Goal: Task Accomplishment & Management: Complete application form

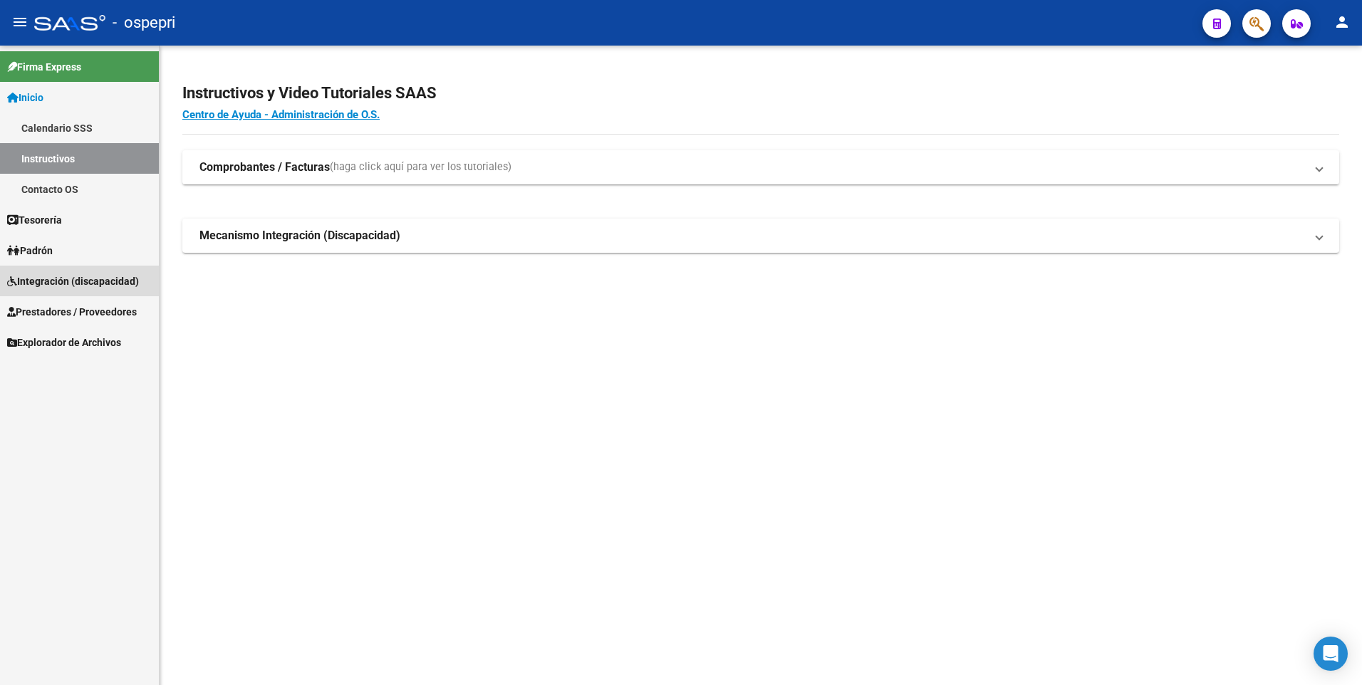
click at [69, 284] on span "Integración (discapacidad)" at bounding box center [73, 282] width 132 height 16
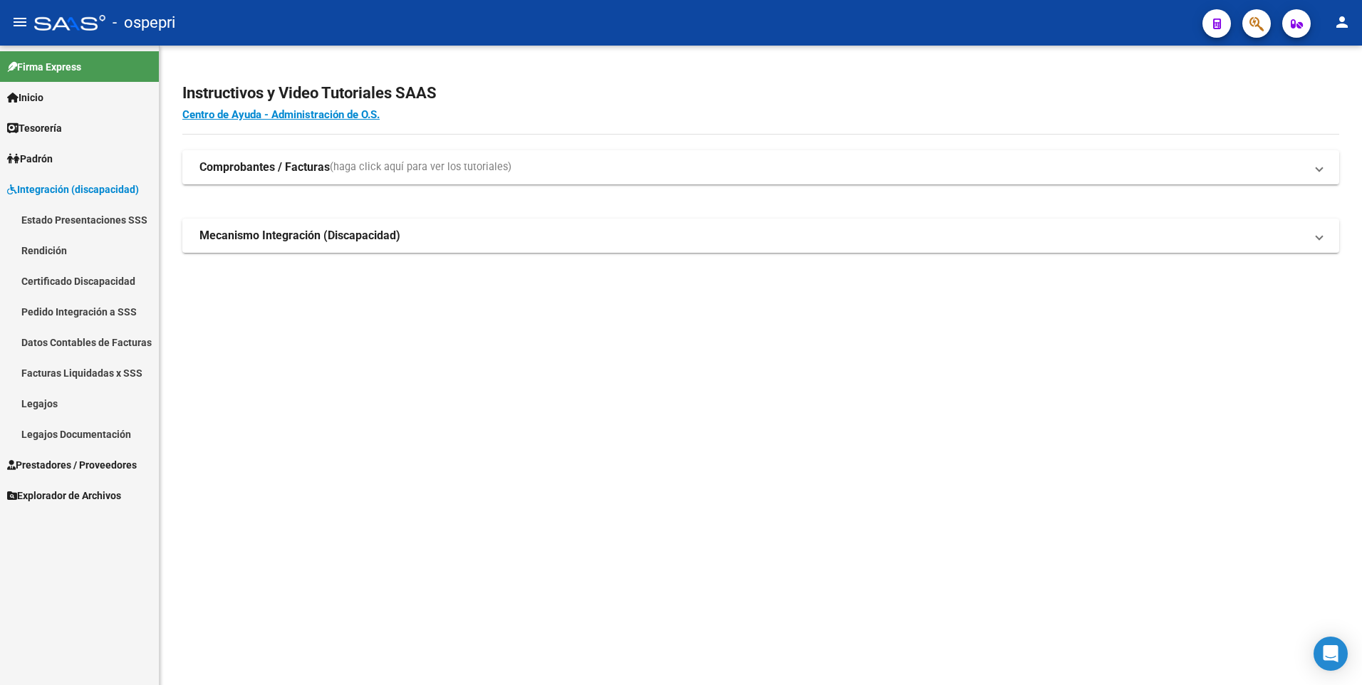
click at [56, 404] on link "Legajos" at bounding box center [79, 403] width 159 height 31
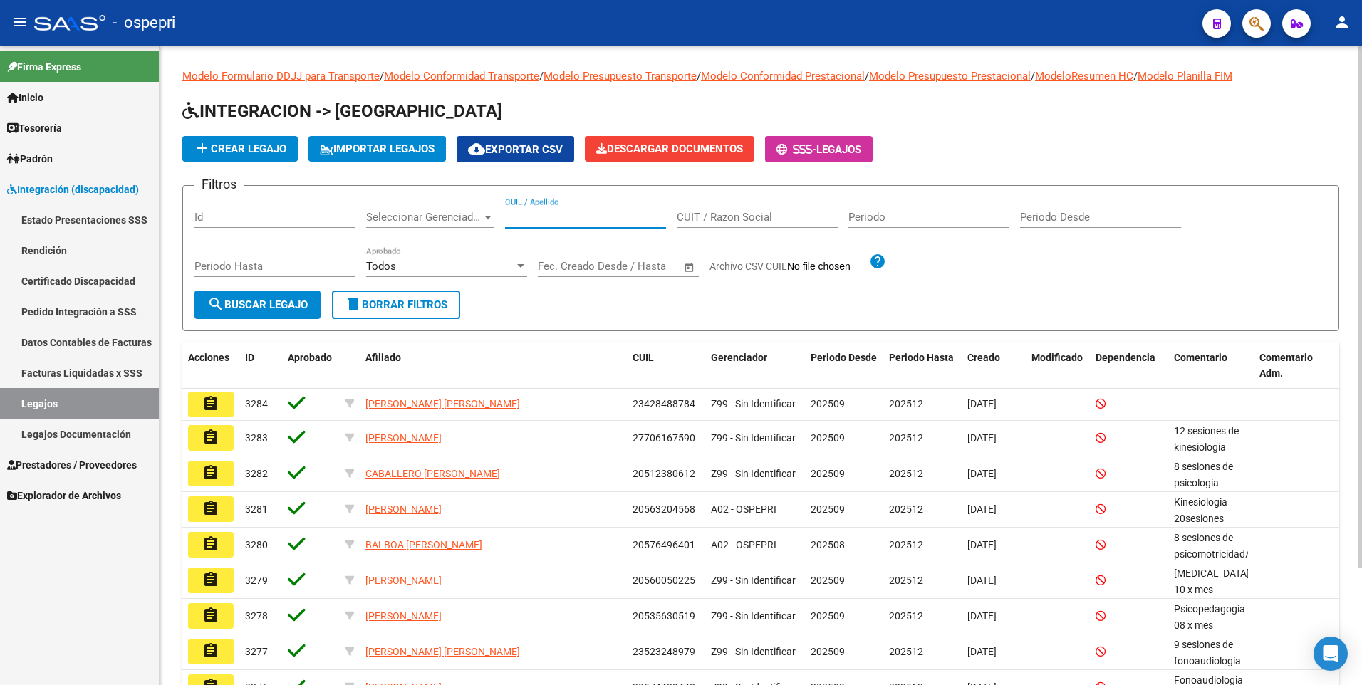
click at [592, 217] on input "CUIL / Apellido" at bounding box center [585, 217] width 161 height 13
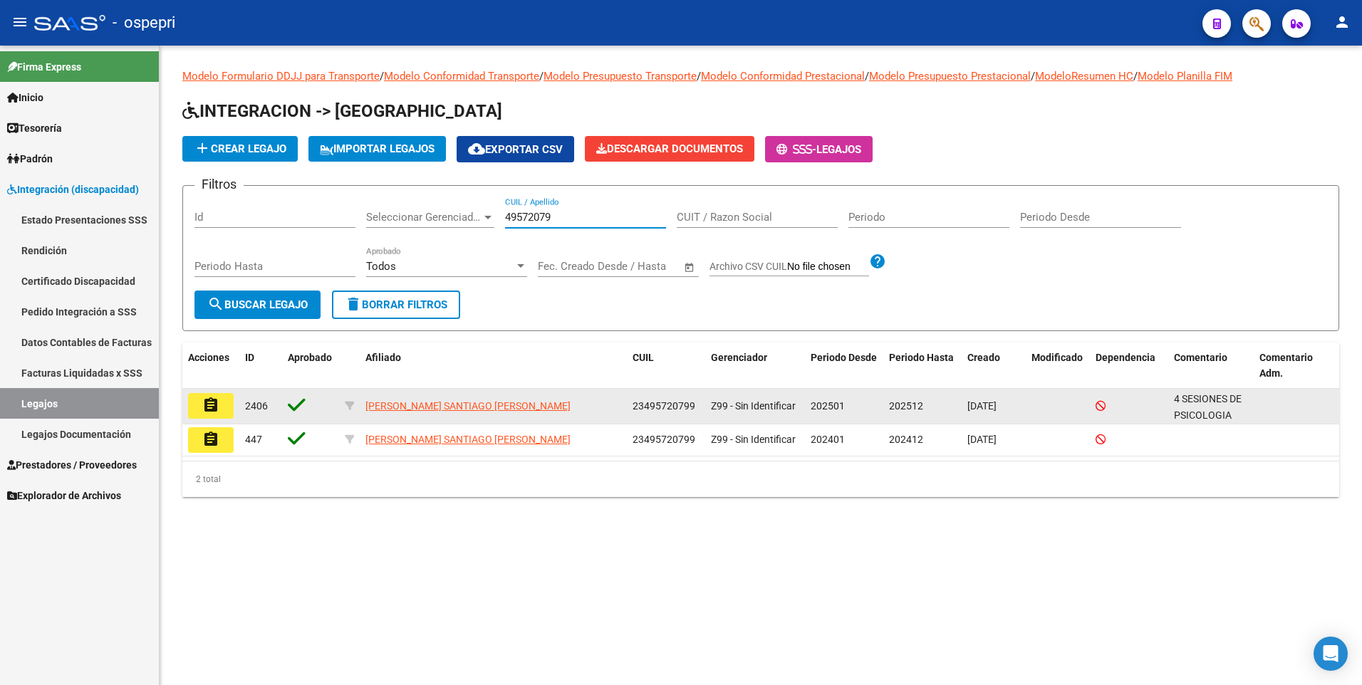
type input "49572079"
click at [214, 403] on mat-icon "assignment" at bounding box center [210, 405] width 17 height 17
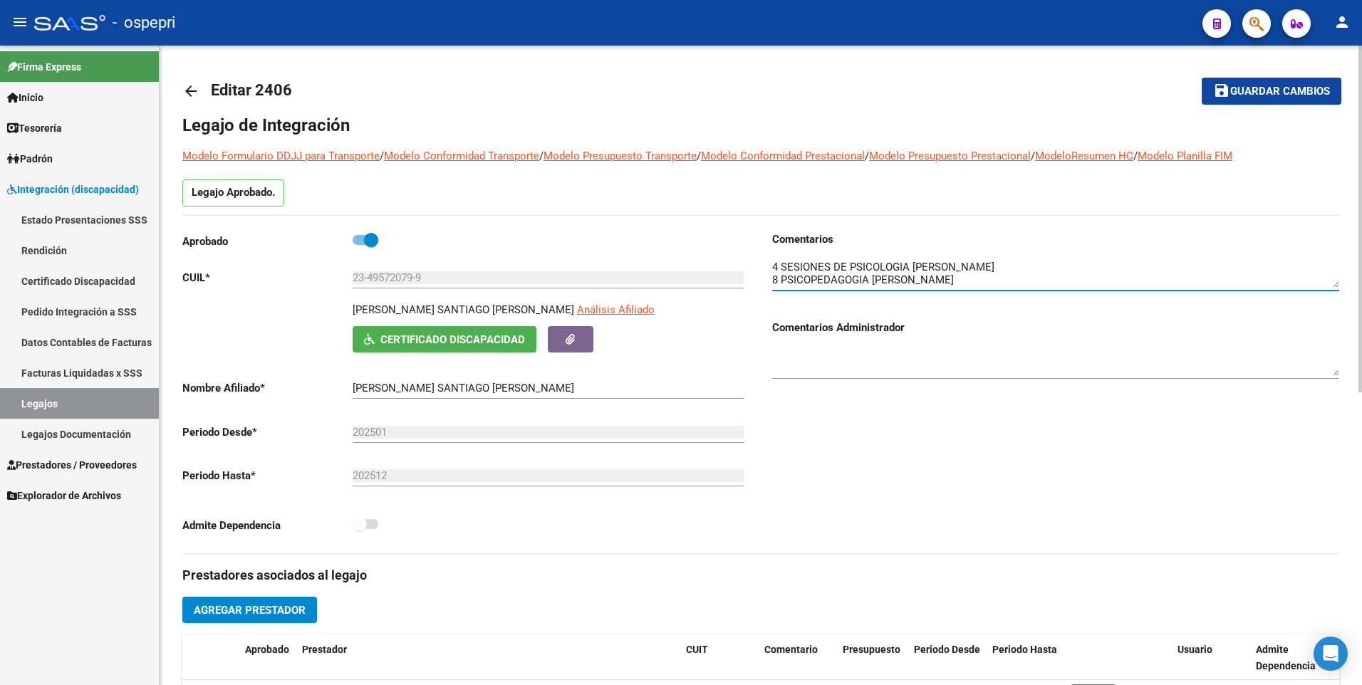
click at [1018, 264] on textarea at bounding box center [1055, 273] width 567 height 28
click at [1201, 280] on textarea at bounding box center [1055, 273] width 567 height 28
type textarea "4 SESIONES DE PSICOLOGIA [PERSON_NAME]/ baja 17/09 8 PSICOPEDAGOGIA [PERSON_NAM…"
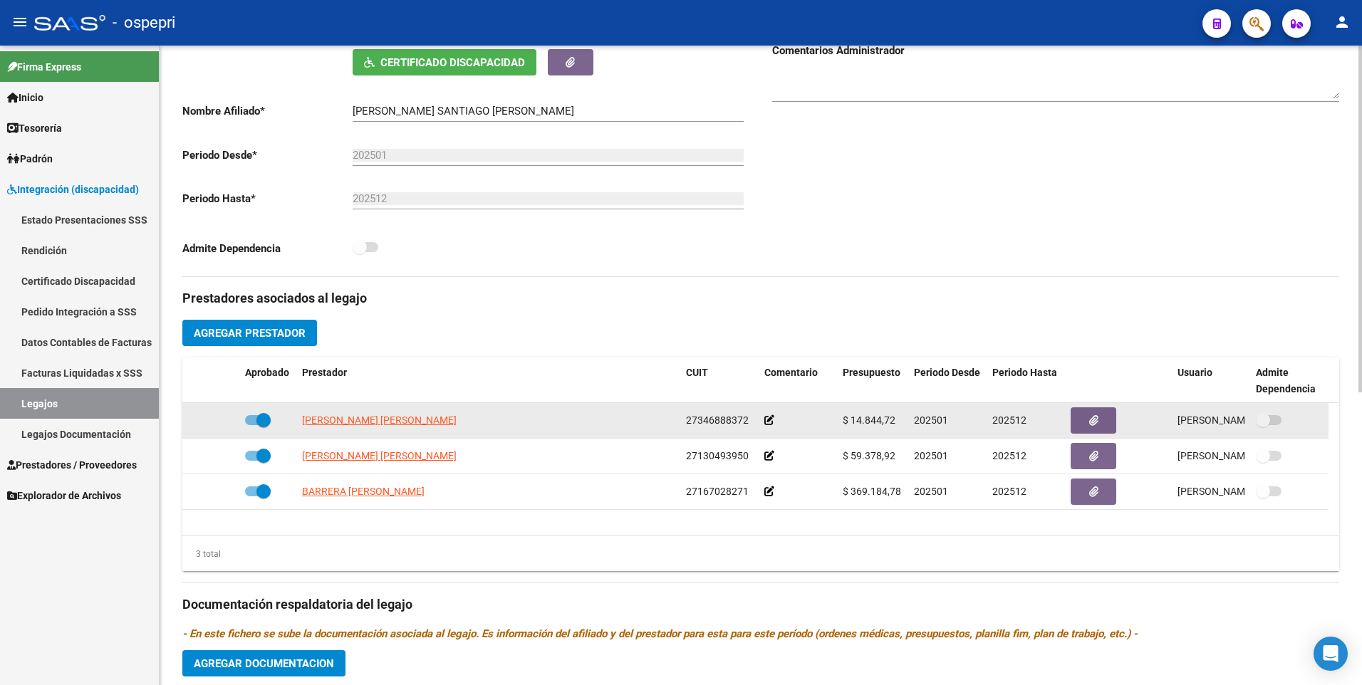
scroll to position [285, 0]
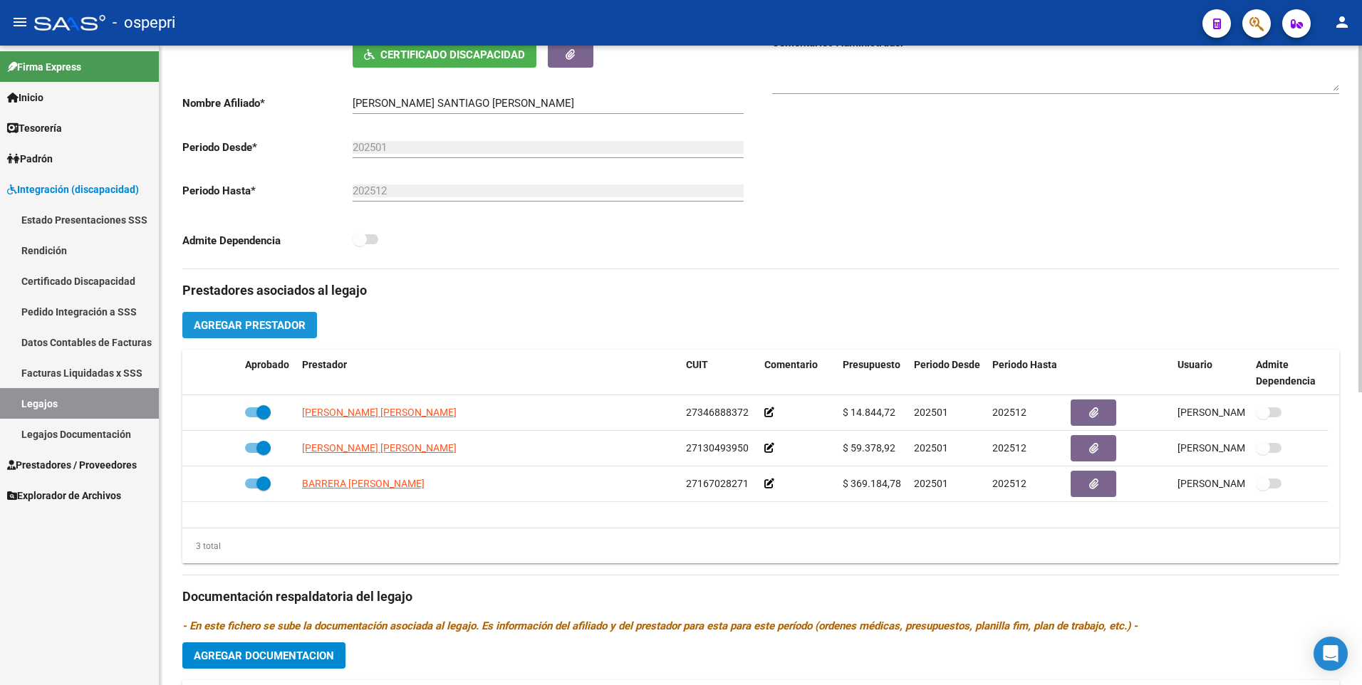
click at [275, 329] on span "Agregar Prestador" at bounding box center [250, 325] width 112 height 13
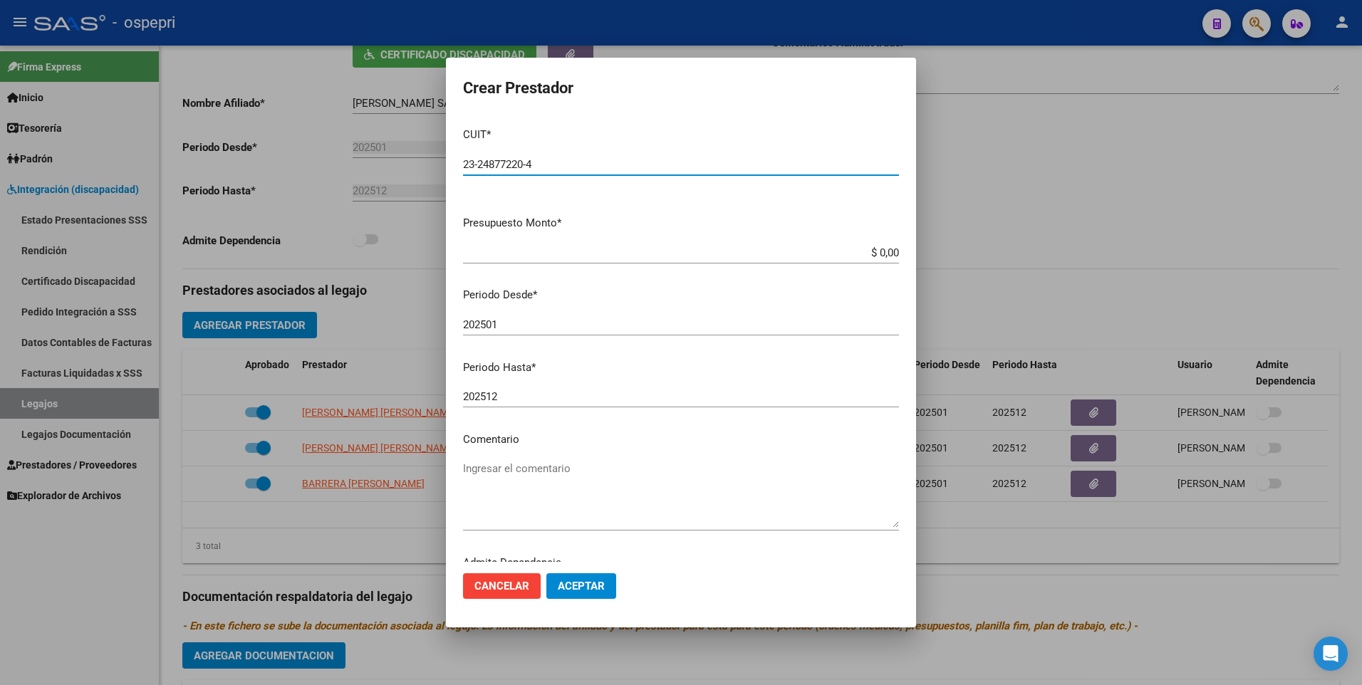
type input "23-24877220-4"
click at [507, 326] on input "202501" at bounding box center [681, 324] width 436 height 13
type input "202509"
drag, startPoint x: 854, startPoint y: 252, endPoint x: 1076, endPoint y: 251, distance: 221.5
click at [1076, 251] on div "Crear Prestador CUIT * 23-24877220-4 Ingresar CUIT ARCA Padrón Presupuesto Mont…" at bounding box center [681, 342] width 1362 height 685
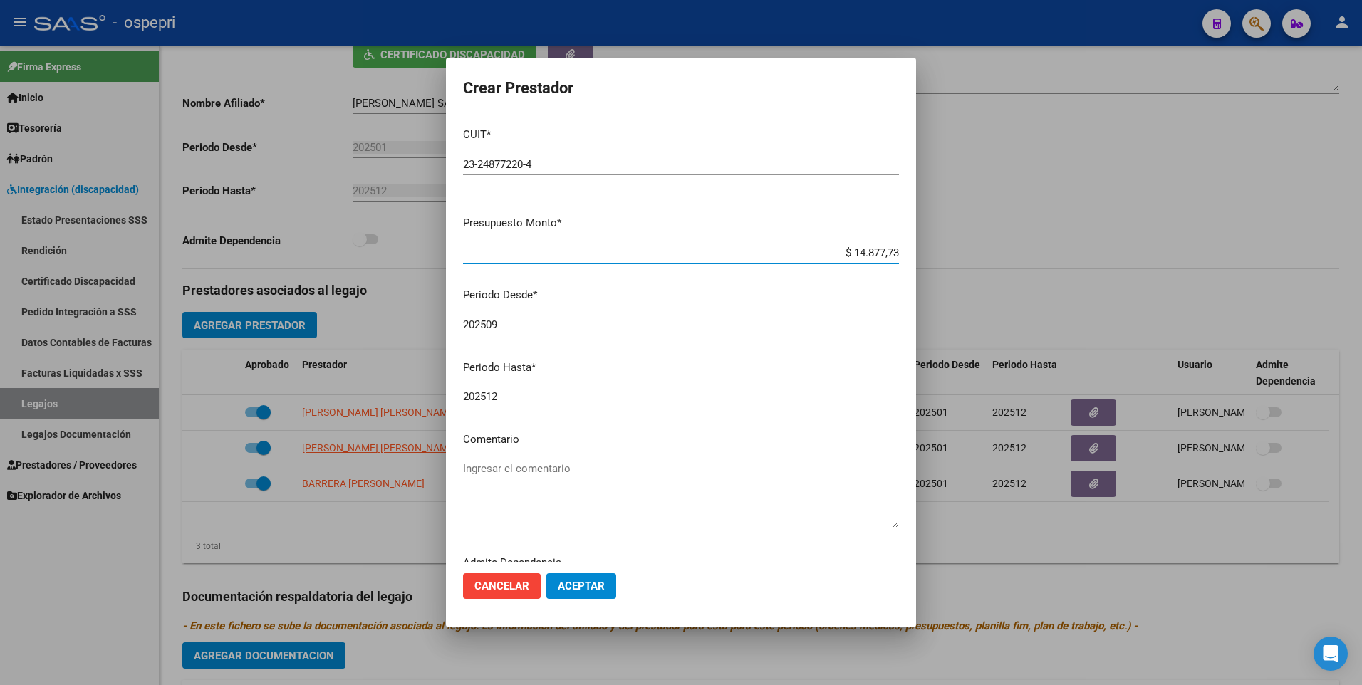
click at [867, 251] on input "$ 14.877,73" at bounding box center [681, 252] width 436 height 13
type input "$ 14.844,73"
click at [591, 590] on span "Aceptar" at bounding box center [581, 586] width 47 height 13
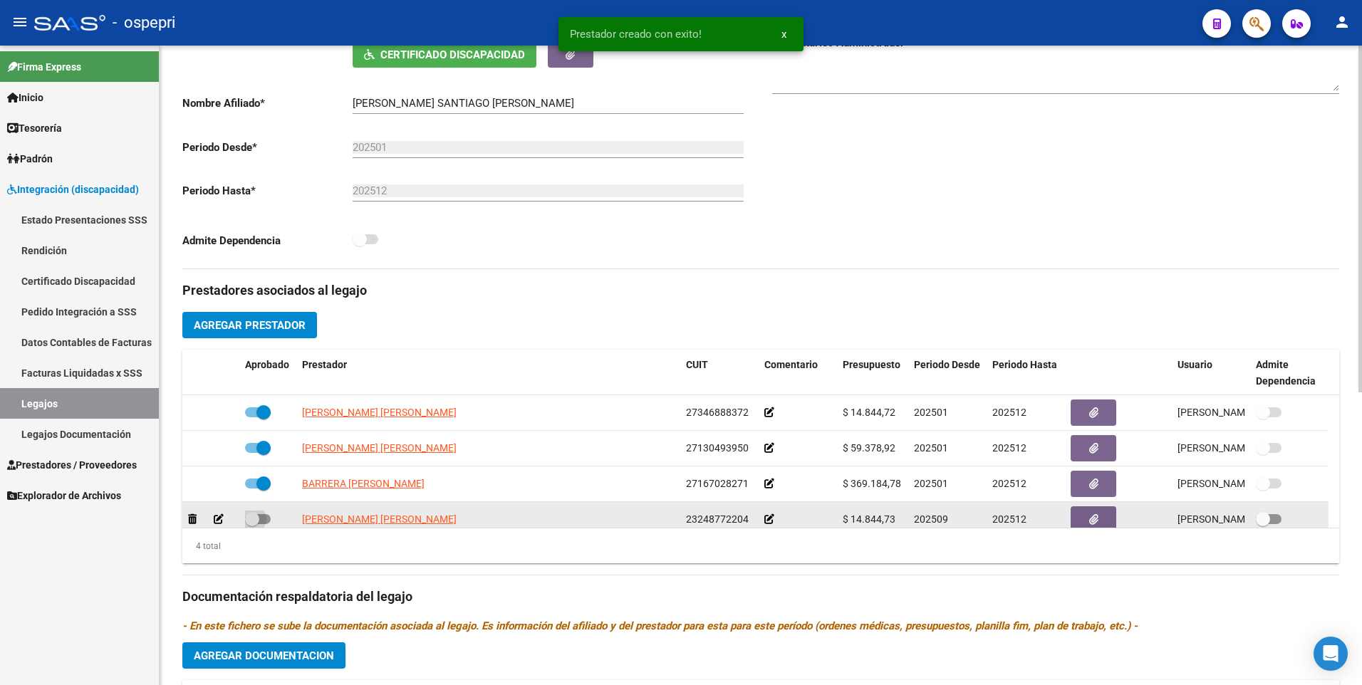
click at [266, 516] on span at bounding box center [258, 519] width 26 height 10
click at [252, 524] on input "checkbox" at bounding box center [251, 524] width 1 height 1
checkbox input "true"
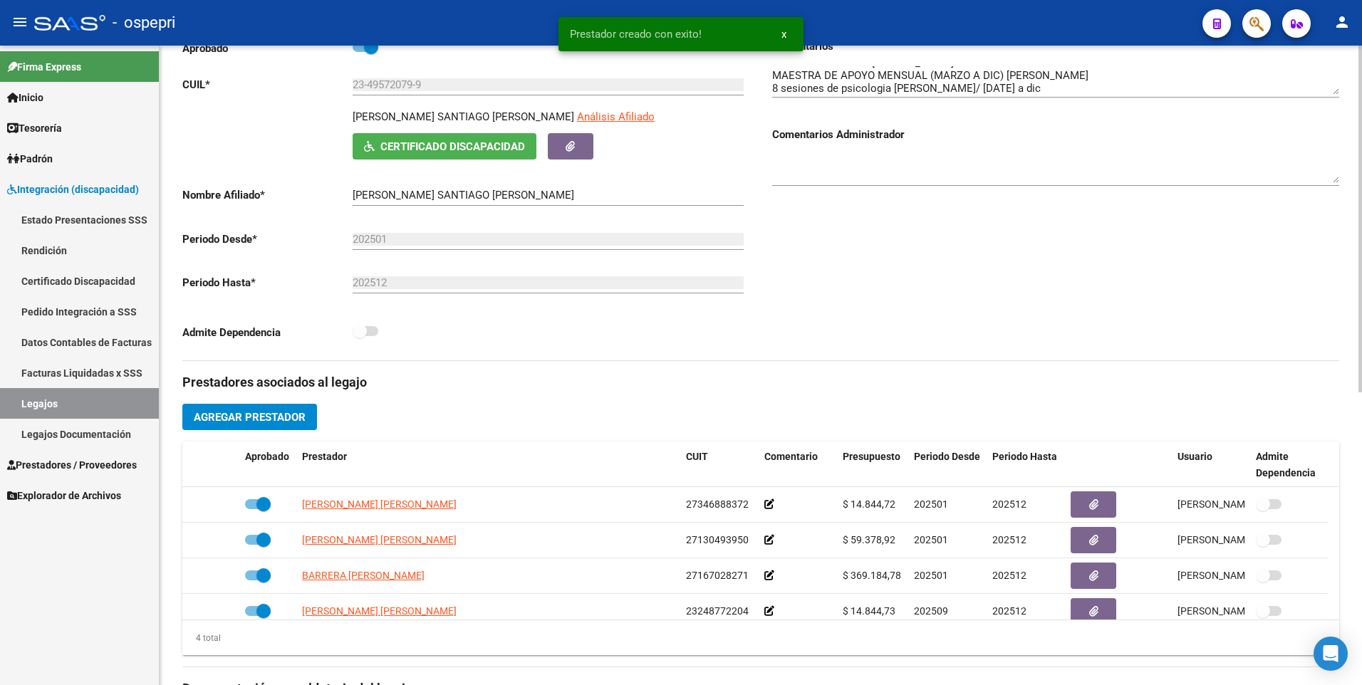
scroll to position [112, 0]
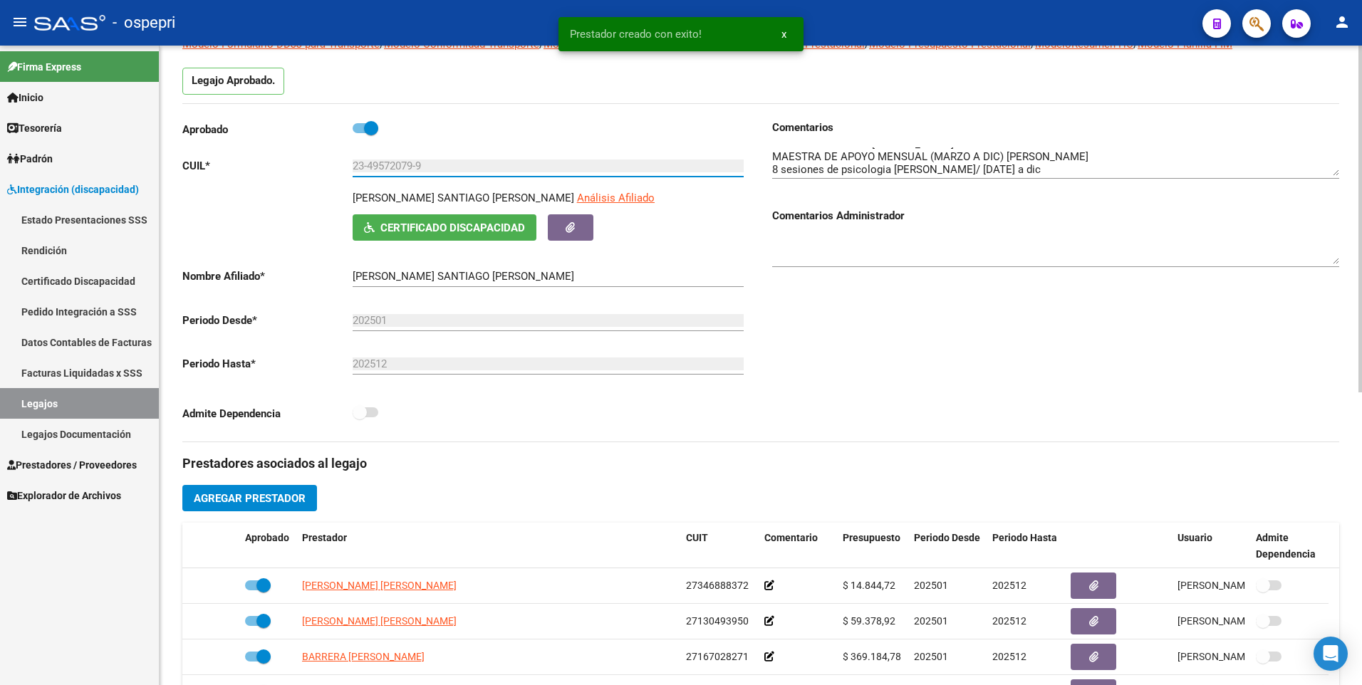
drag, startPoint x: 433, startPoint y: 168, endPoint x: 184, endPoint y: 168, distance: 248.6
click at [184, 168] on app-form-text-field "CUIL * 23-49572079-9 Ingresar CUIL" at bounding box center [462, 166] width 561 height 13
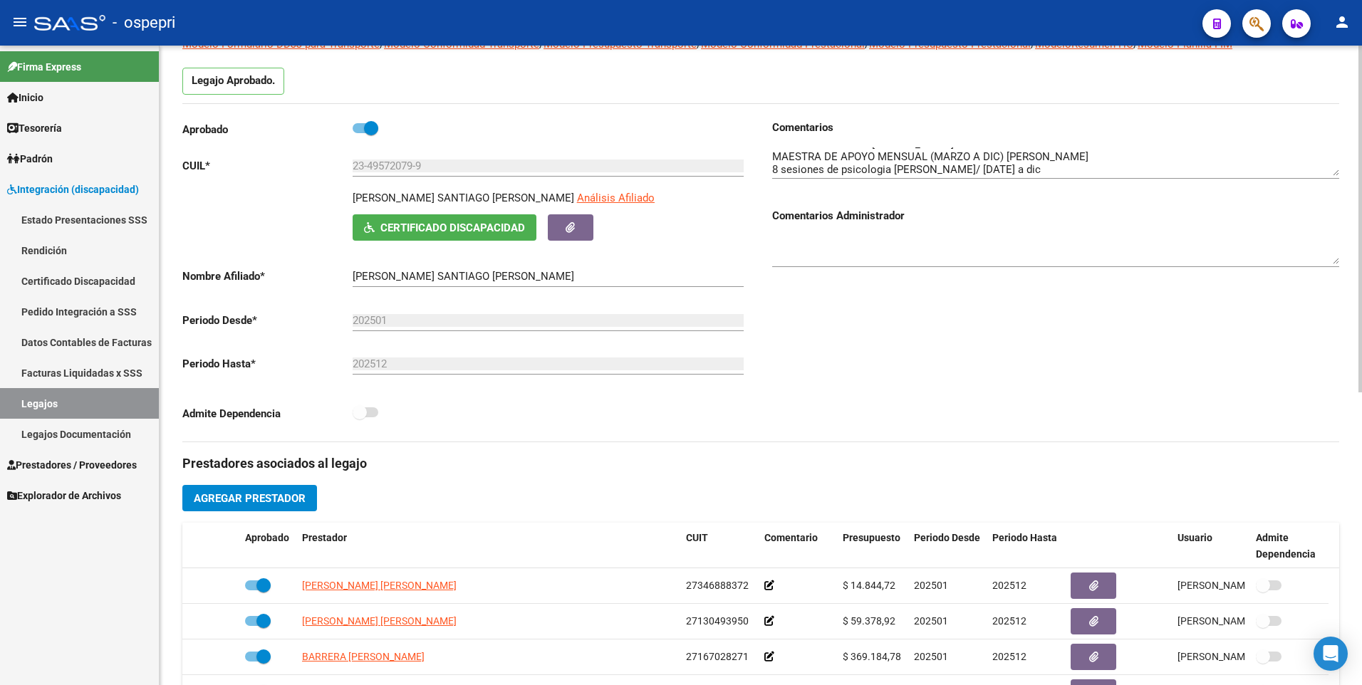
click at [909, 353] on div "Comentarios Comentarios Administrador" at bounding box center [1050, 281] width 578 height 322
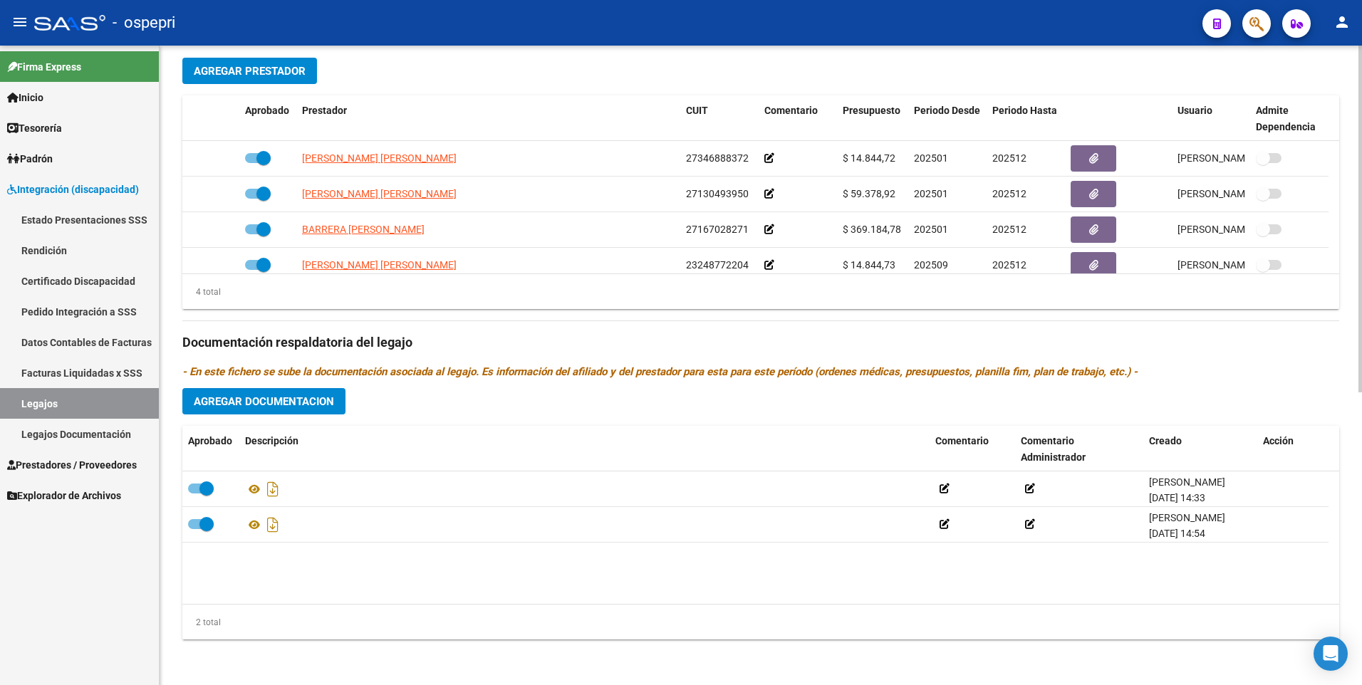
click at [311, 406] on span "Agregar Documentacion" at bounding box center [264, 401] width 140 height 13
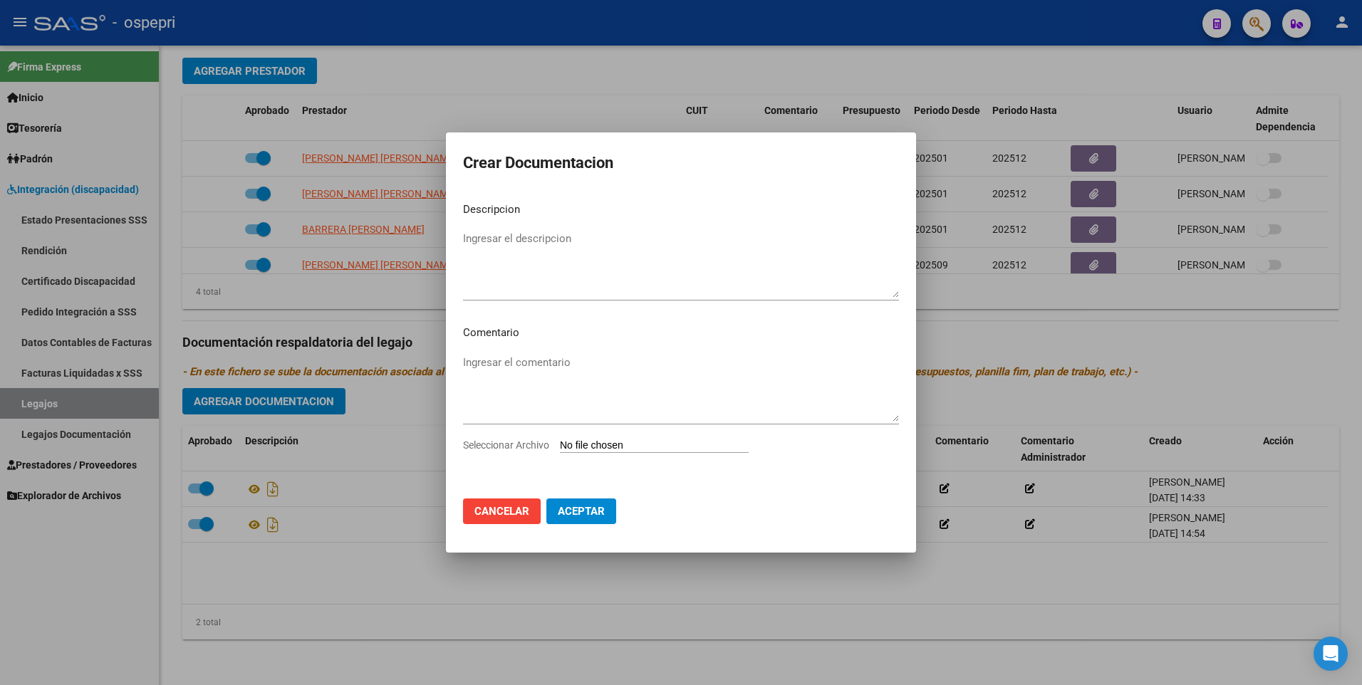
click at [589, 438] on div "Seleccionar Archivo" at bounding box center [681, 450] width 436 height 27
click at [589, 442] on input "Seleccionar Archivo" at bounding box center [654, 447] width 189 height 14
type input "C:\fakepath\23495720799.pdf"
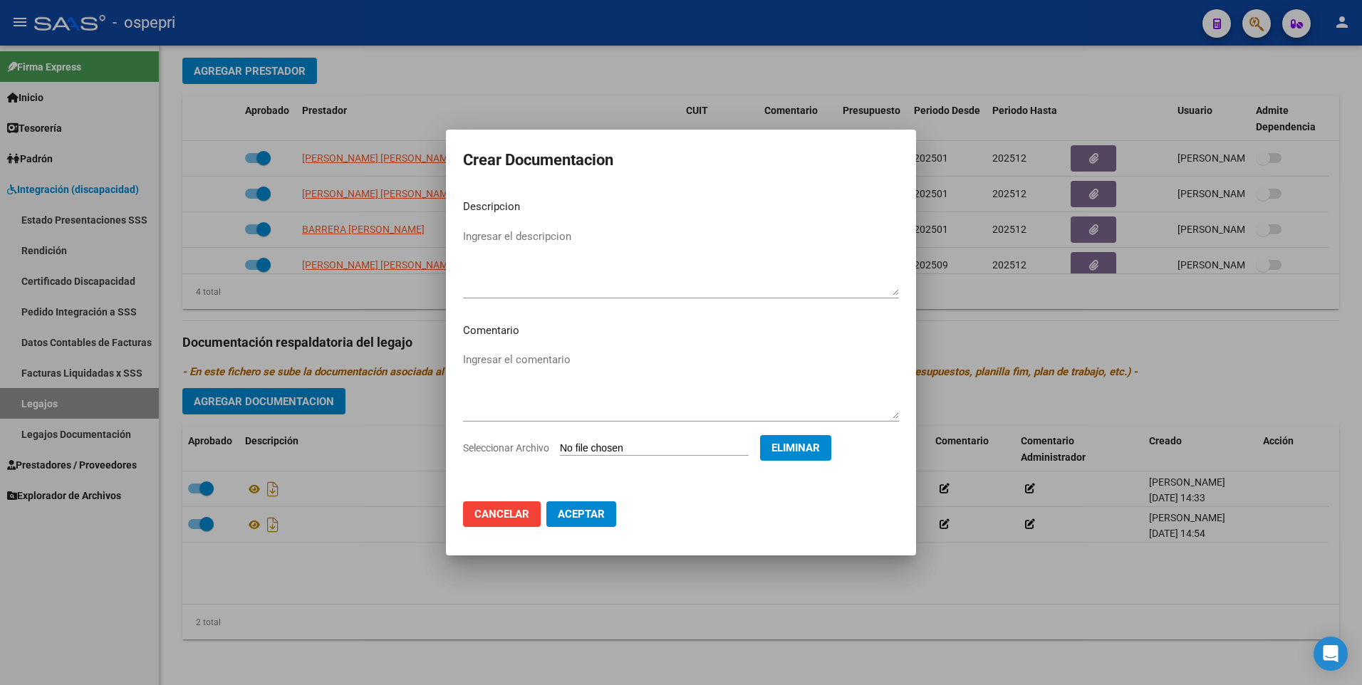
click at [575, 504] on button "Aceptar" at bounding box center [581, 514] width 70 height 26
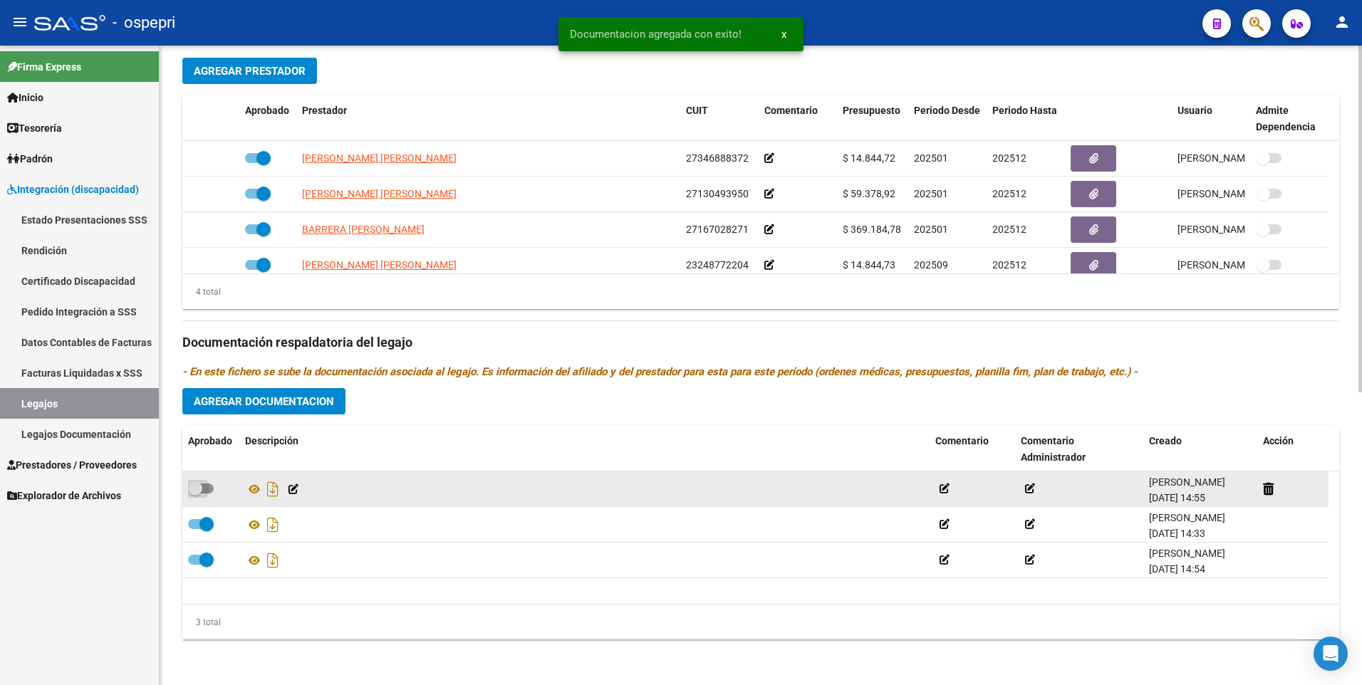
click at [211, 491] on span at bounding box center [201, 489] width 26 height 10
click at [195, 494] on input "checkbox" at bounding box center [194, 494] width 1 height 1
checkbox input "true"
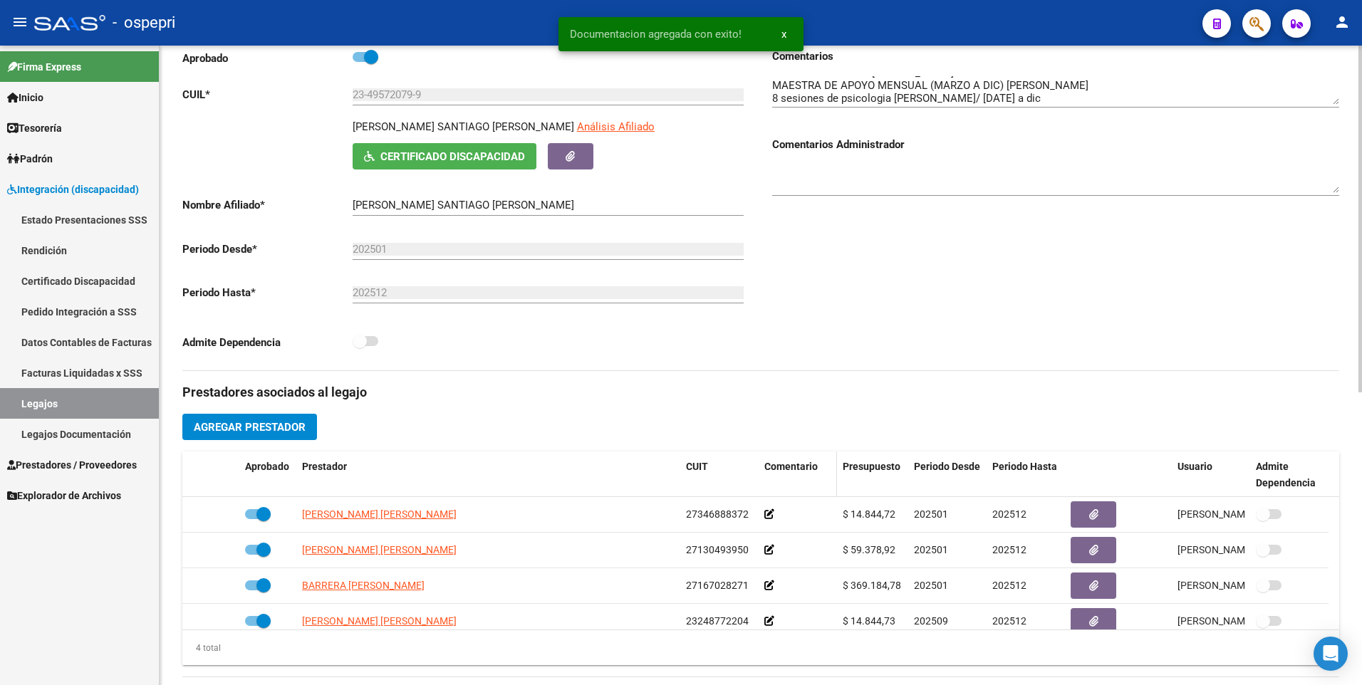
scroll to position [0, 0]
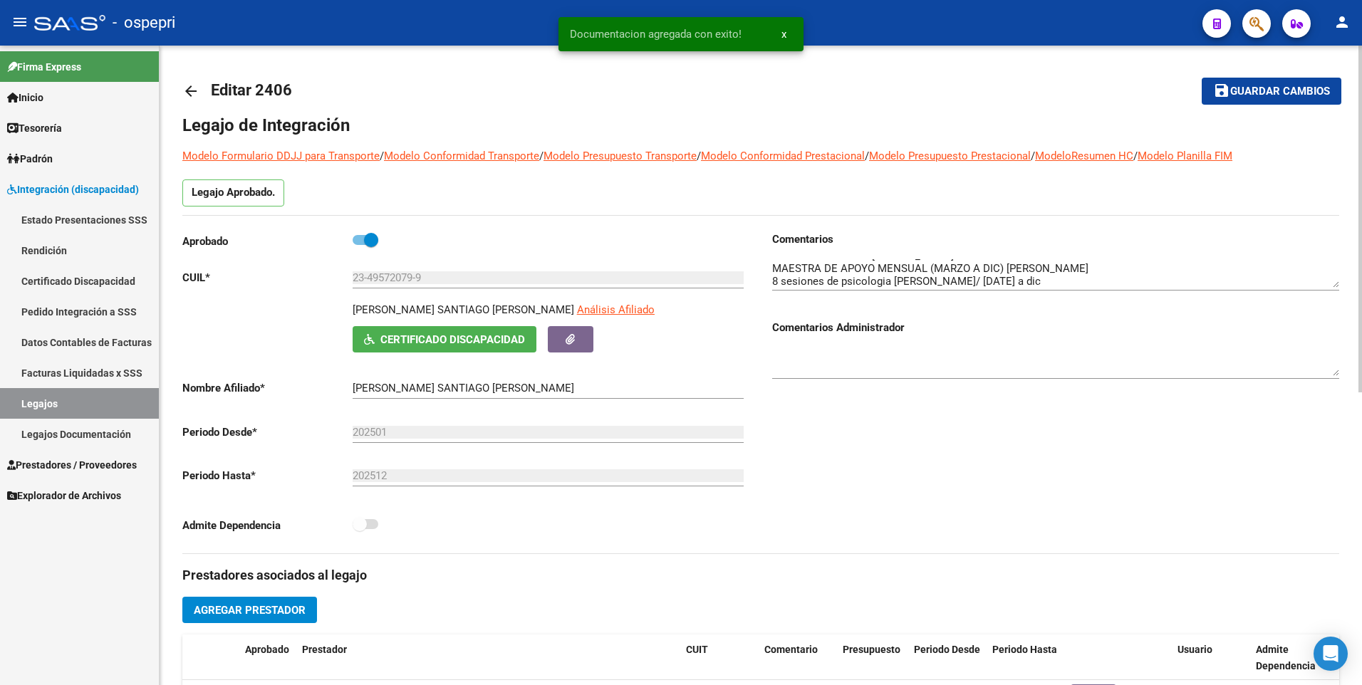
click at [1274, 93] on span "Guardar cambios" at bounding box center [1280, 91] width 100 height 13
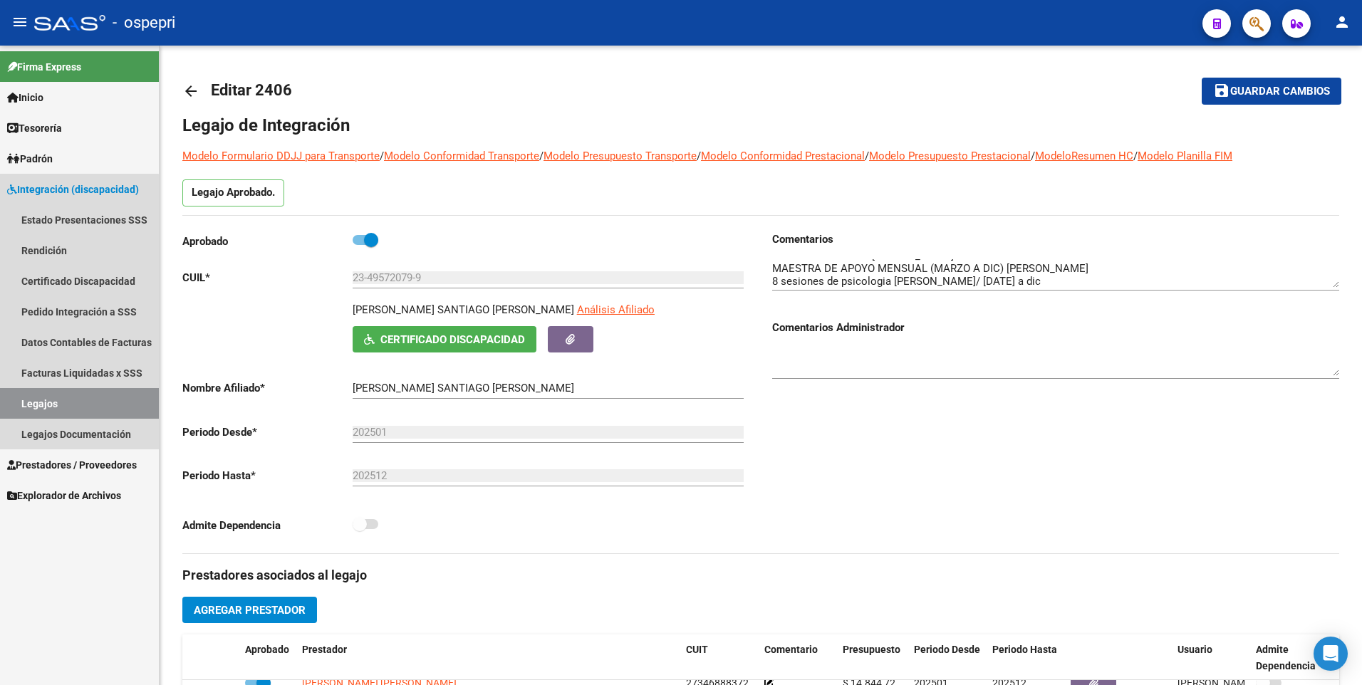
click at [65, 408] on link "Legajos" at bounding box center [79, 403] width 159 height 31
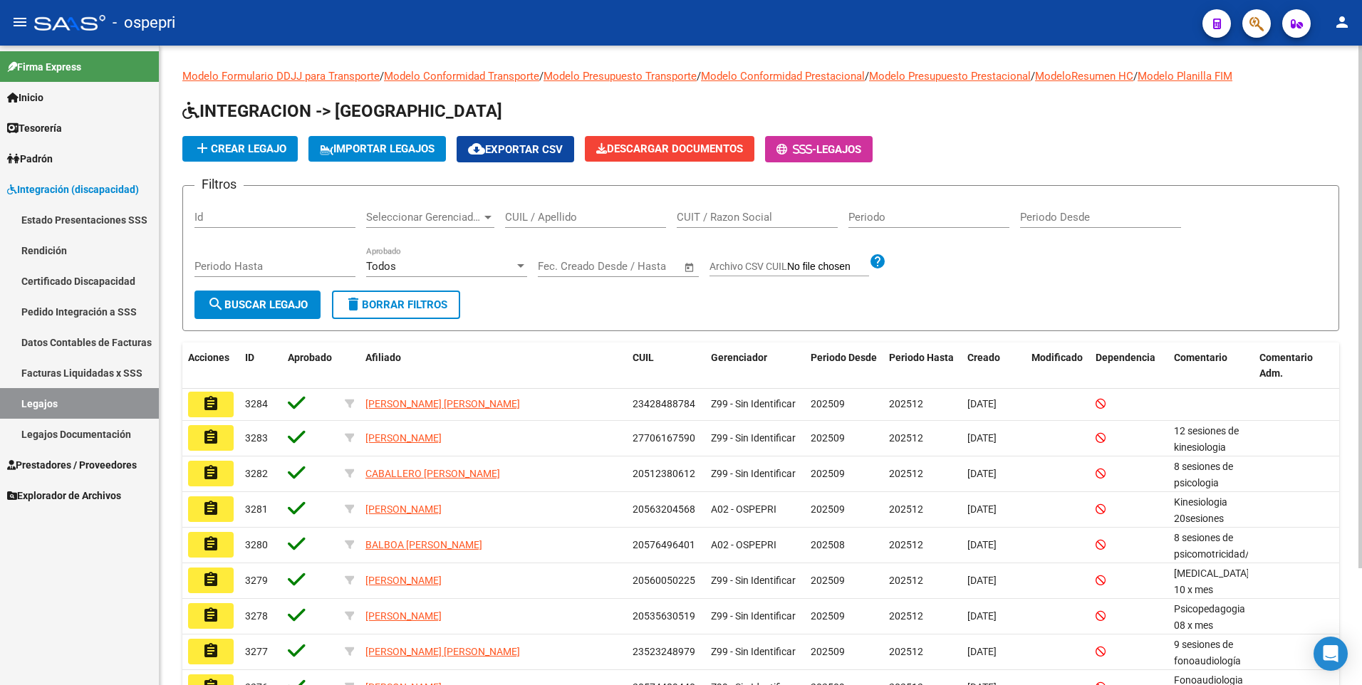
click at [588, 221] on input "CUIL / Apellido" at bounding box center [585, 217] width 161 height 13
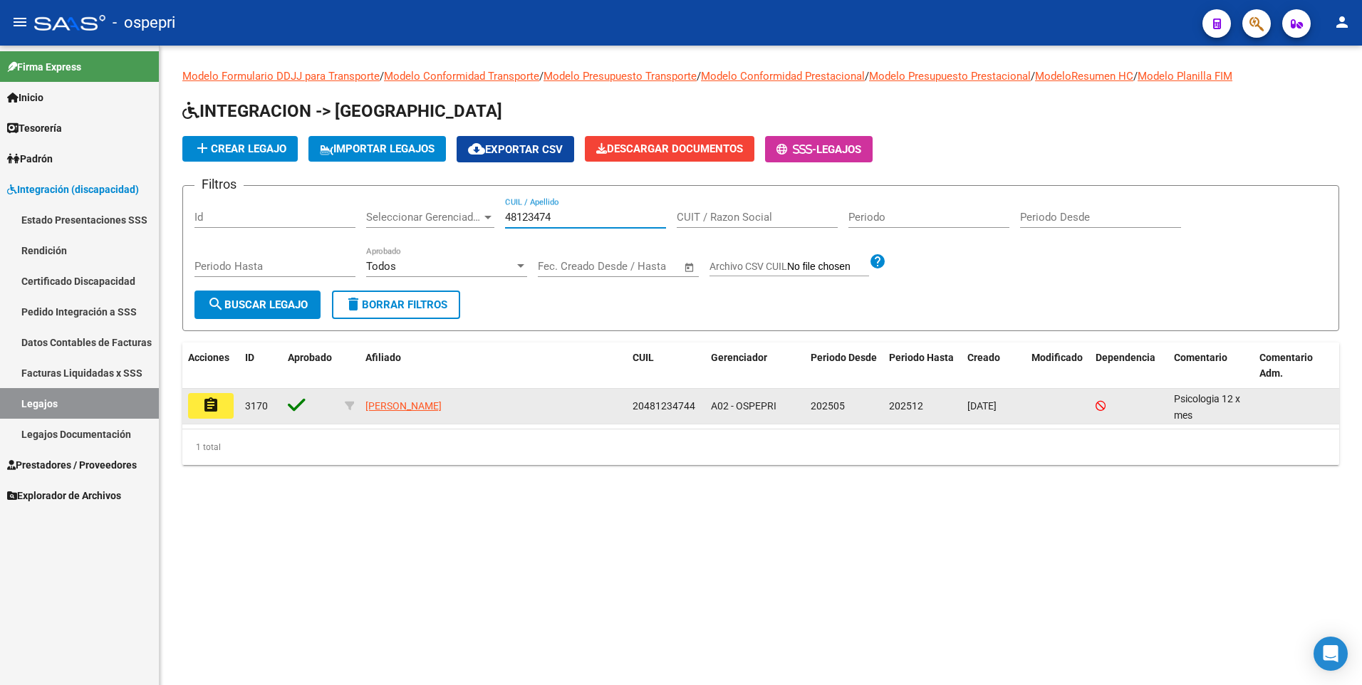
type input "48123474"
click at [212, 404] on mat-icon "assignment" at bounding box center [210, 405] width 17 height 17
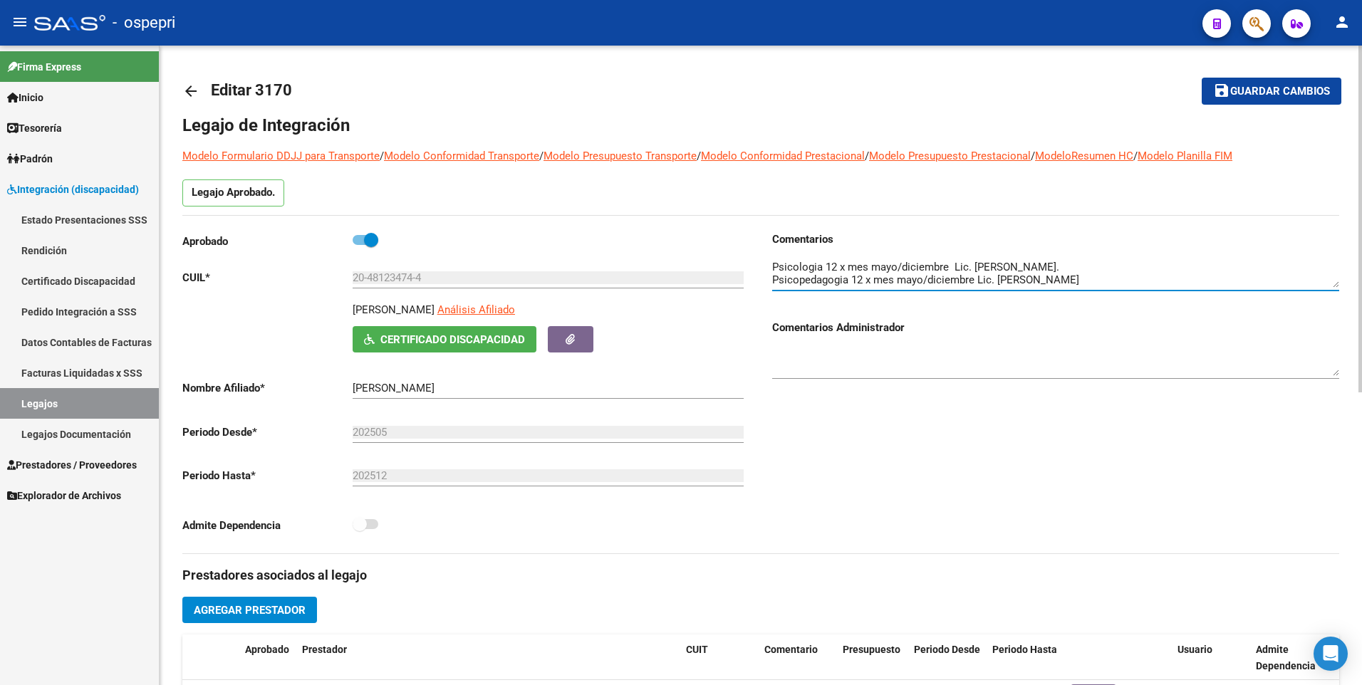
scroll to position [28, 0]
